Goal: Task Accomplishment & Management: Use online tool/utility

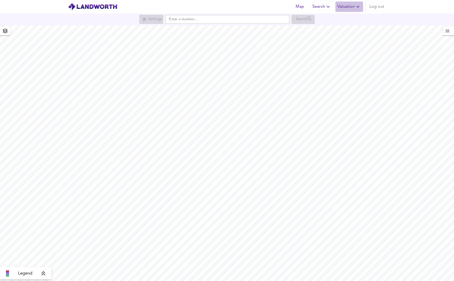
click at [347, 9] on span "Valuation" at bounding box center [348, 6] width 23 height 7
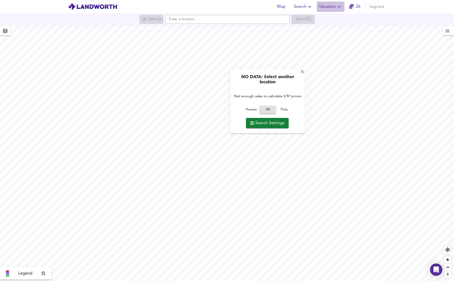
click at [319, 9] on span "Valuation" at bounding box center [330, 6] width 23 height 7
click at [322, 18] on li "New Valuation Report" at bounding box center [330, 18] width 62 height 9
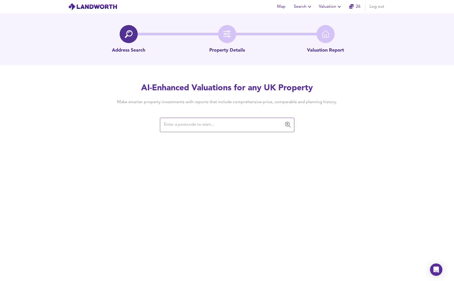
paste input "[STREET_ADDRESS]"
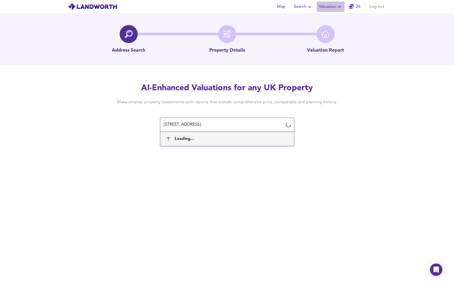
click at [328, 5] on span "Valuation" at bounding box center [330, 6] width 23 height 7
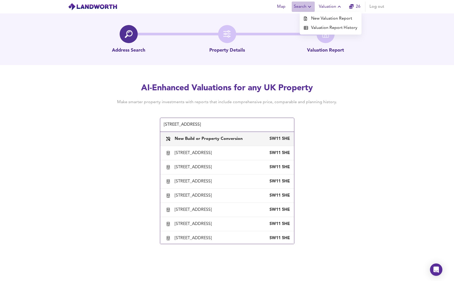
click at [307, 6] on icon "button" at bounding box center [309, 7] width 6 height 6
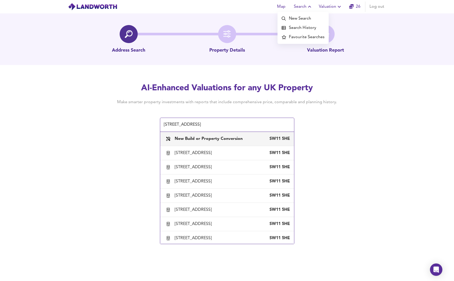
click at [329, 9] on span "Valuation" at bounding box center [330, 6] width 23 height 7
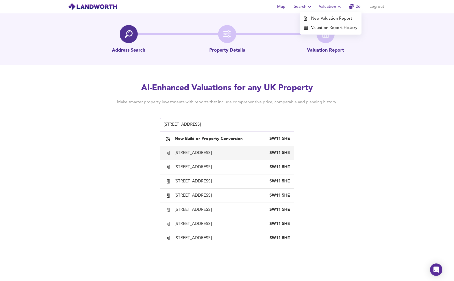
click at [213, 156] on div "[STREET_ADDRESS]" at bounding box center [194, 153] width 39 height 6
type input "[STREET_ADDRESS]"
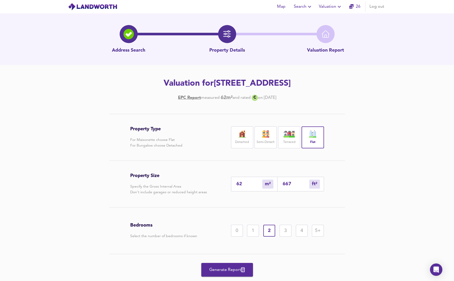
scroll to position [26, 0]
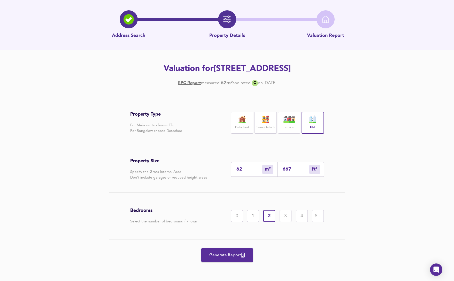
click at [246, 170] on input "62" at bounding box center [249, 169] width 26 height 5
type input "6"
type input "65"
type input "700"
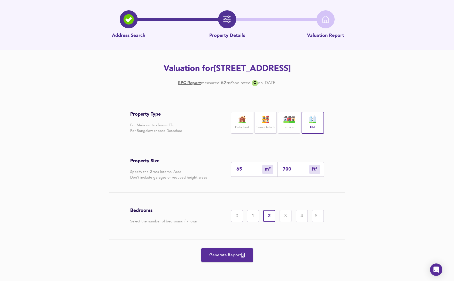
type input "65.6"
type input "706"
type input "65.6"
click at [305, 173] on div "706 ft² sqft" at bounding box center [300, 169] width 46 height 15
click at [230, 257] on span "Generate Report" at bounding box center [226, 255] width 41 height 7
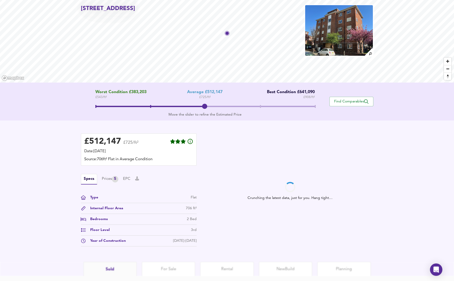
scroll to position [61, 0]
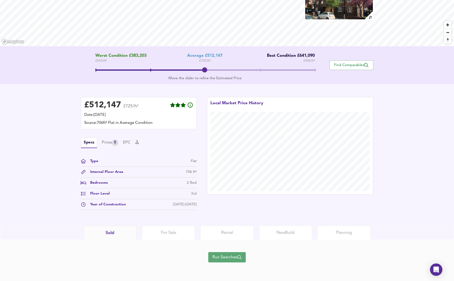
click at [226, 259] on span "Run Searches" at bounding box center [226, 257] width 29 height 7
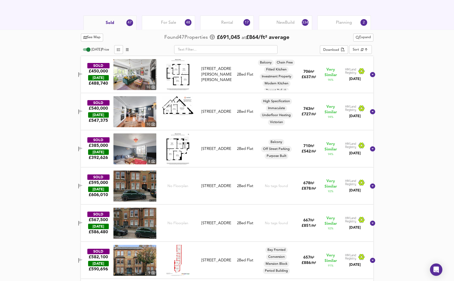
scroll to position [250, 0]
click at [219, 109] on div "[STREET_ADDRESS]" at bounding box center [216, 111] width 30 height 5
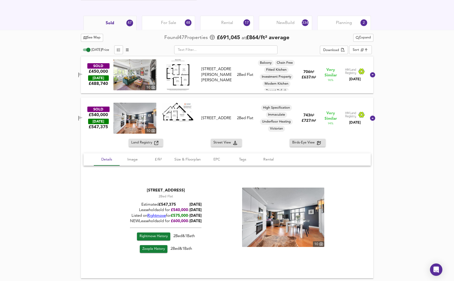
click at [185, 112] on img at bounding box center [177, 112] width 31 height 19
click at [280, 217] on img at bounding box center [283, 217] width 82 height 59
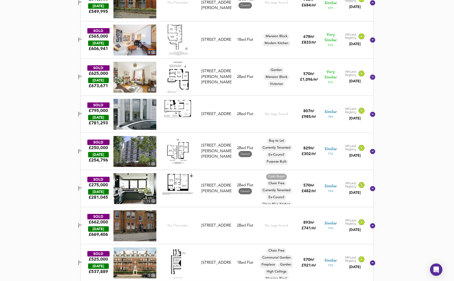
scroll to position [920, 0]
click at [370, 150] on icon at bounding box center [372, 151] width 5 height 5
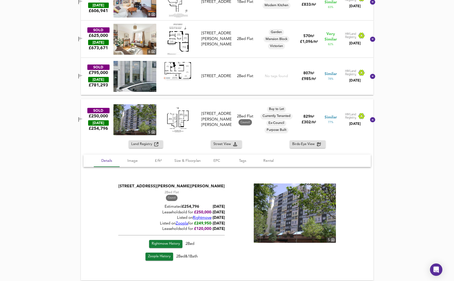
scroll to position [963, 0]
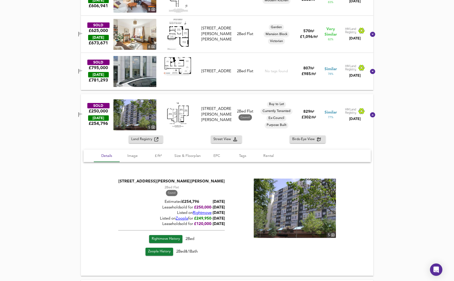
click at [193, 212] on span "Rightmove" at bounding box center [202, 213] width 19 height 4
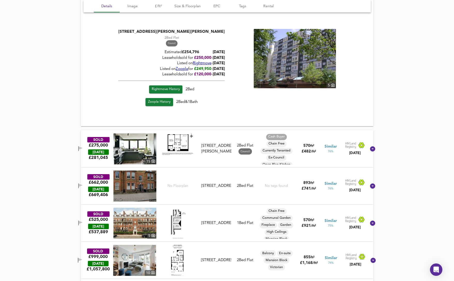
scroll to position [1113, 0]
click at [370, 150] on icon at bounding box center [372, 148] width 5 height 5
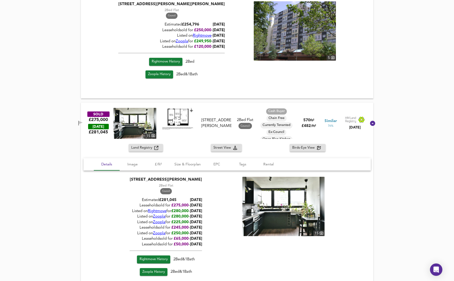
scroll to position [1144, 0]
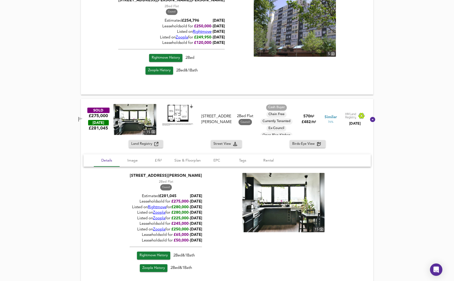
click at [166, 207] on span "Rightmove" at bounding box center [157, 207] width 19 height 4
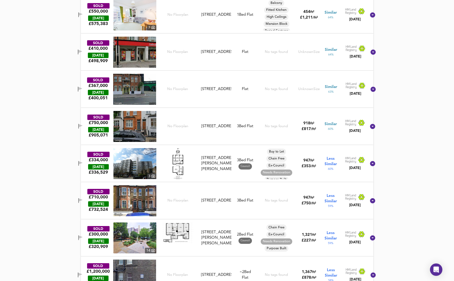
scroll to position [1904, 0]
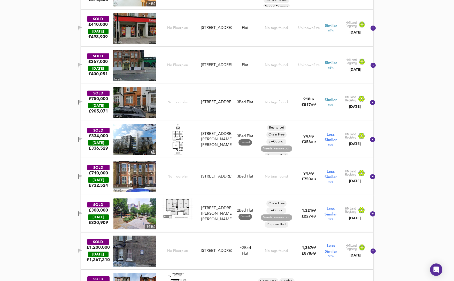
click at [199, 148] on div at bounding box center [177, 139] width 43 height 31
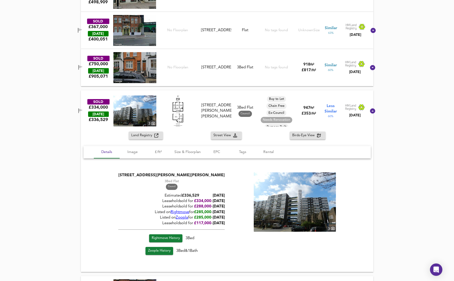
scroll to position [1941, 0]
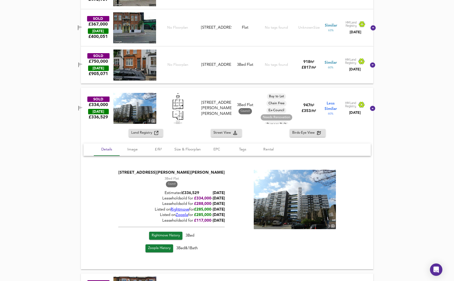
click at [170, 209] on span "Rightmove" at bounding box center [179, 210] width 19 height 4
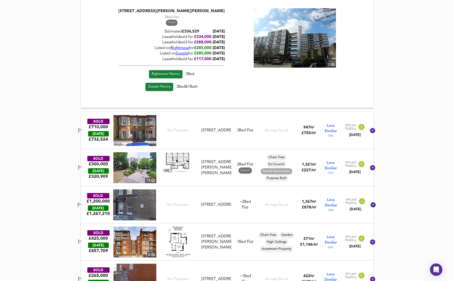
scroll to position [2104, 0]
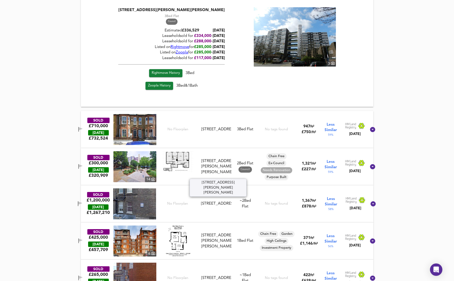
click at [213, 173] on div "[STREET_ADDRESS][PERSON_NAME][PERSON_NAME]" at bounding box center [216, 166] width 30 height 17
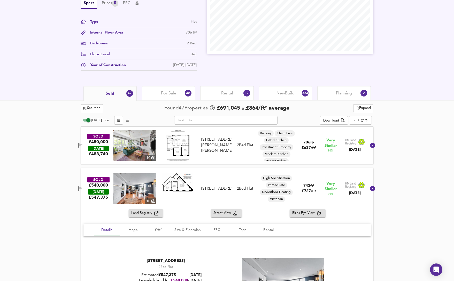
scroll to position [194, 0]
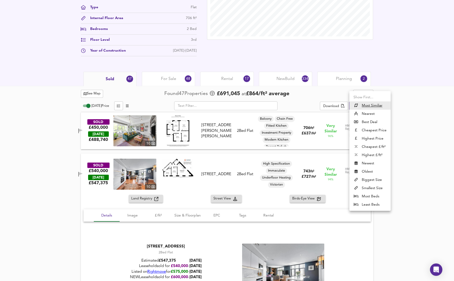
click at [368, 147] on li "Cheapest £/ft²" at bounding box center [369, 147] width 41 height 8
type input "lowppsf"
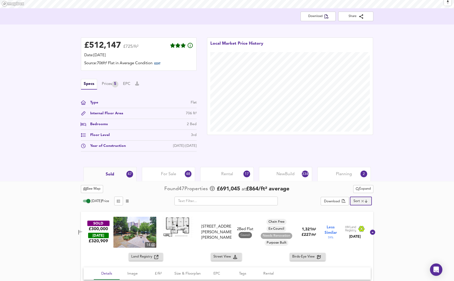
scroll to position [0, 0]
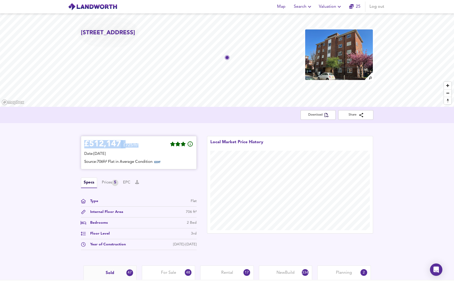
drag, startPoint x: 145, startPoint y: 146, endPoint x: 83, endPoint y: 144, distance: 62.0
click at [83, 144] on div "£ 512,147 £725/ft² Date: [DATE] Source: 706ft² Flat in Average Condition EDIT" at bounding box center [139, 152] width 116 height 33
click at [147, 151] on div "Date: [DATE]" at bounding box center [138, 154] width 109 height 6
drag, startPoint x: 154, startPoint y: 146, endPoint x: 101, endPoint y: 146, distance: 53.7
click at [101, 146] on div "£ 512,147 £725/ft²" at bounding box center [138, 144] width 109 height 11
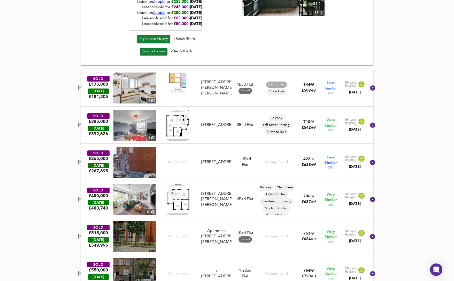
scroll to position [986, 0]
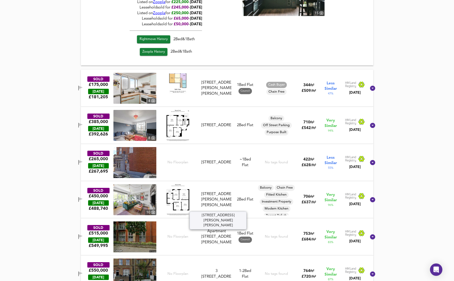
click at [216, 195] on div "[STREET_ADDRESS][PERSON_NAME][PERSON_NAME]" at bounding box center [216, 200] width 30 height 17
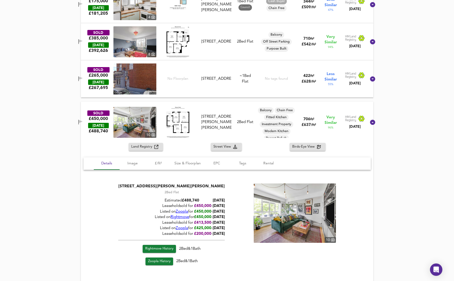
scroll to position [1069, 0]
click at [170, 217] on span "Rightmove" at bounding box center [179, 217] width 19 height 4
